Goal: Unclear

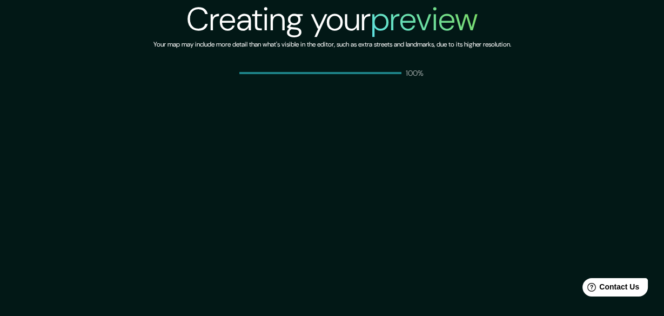
click at [399, 68] on div "100%" at bounding box center [331, 73] width 185 height 11
click at [495, 103] on div "Creating your preview Your map may include more detail than what's visible in t…" at bounding box center [332, 158] width 664 height 316
click at [511, 75] on div "Creating your preview Your map may include more detail than what's visible in t…" at bounding box center [333, 39] width 358 height 78
click at [394, 62] on div "Creating your preview Your map may include more detail than what's visible in t…" at bounding box center [333, 39] width 358 height 78
